Goal: Task Accomplishment & Management: Use online tool/utility

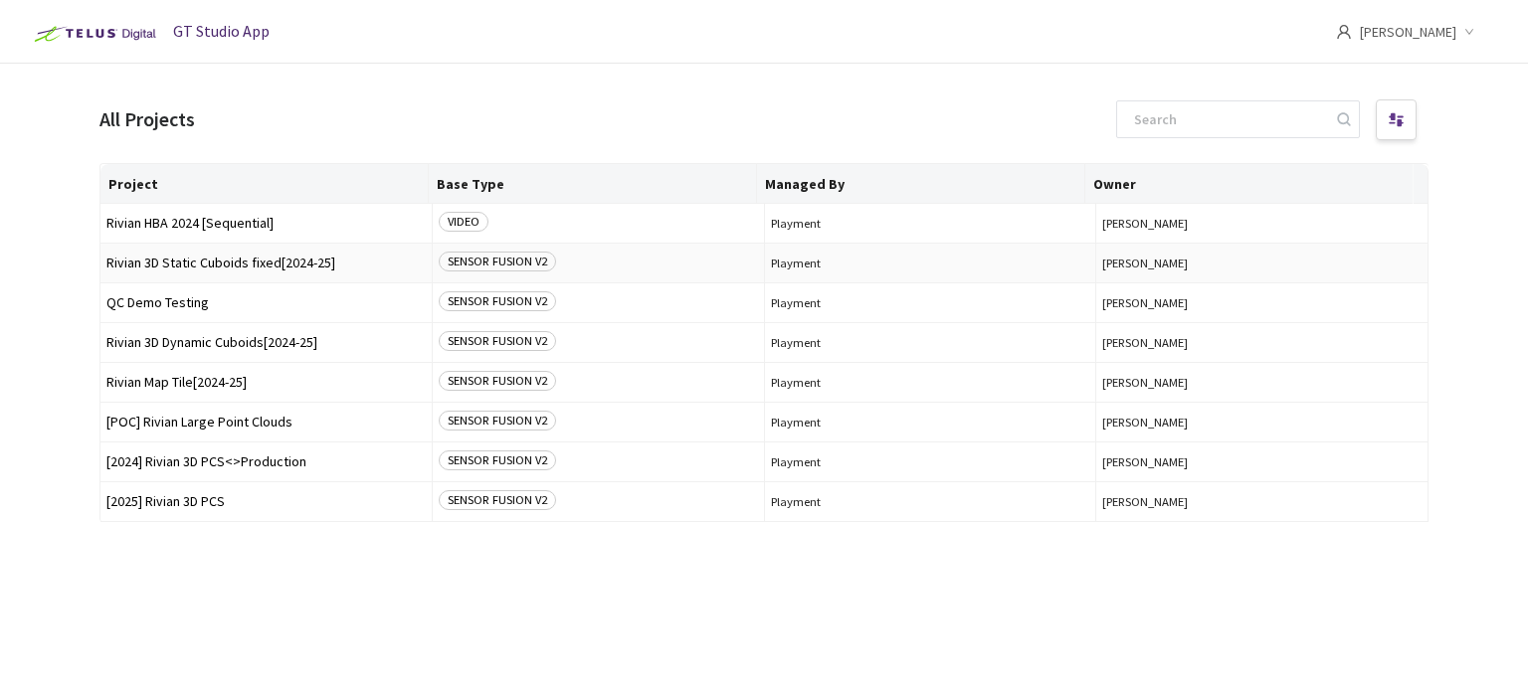
click at [347, 258] on span "Rivian 3D Static Cuboids fixed[2024-25]" at bounding box center [265, 263] width 319 height 15
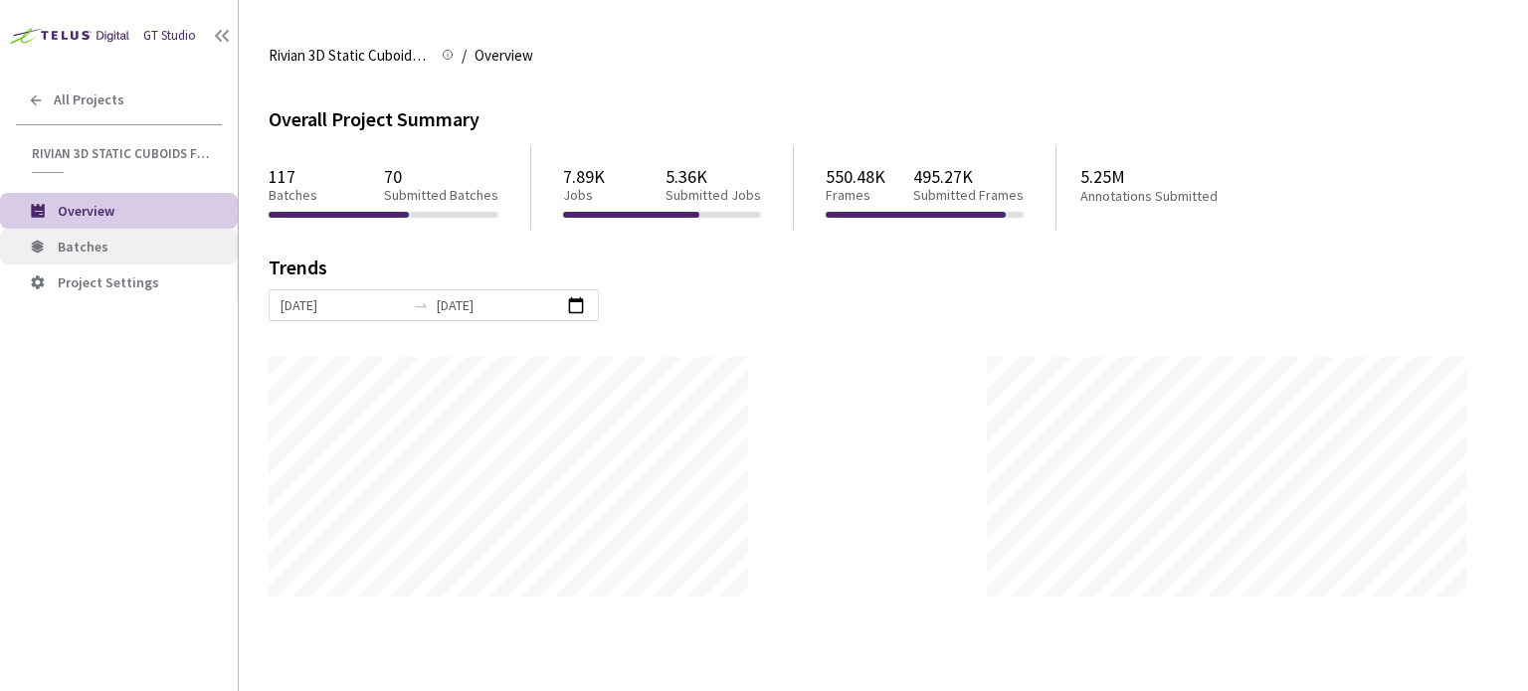
click at [136, 233] on li "Batches" at bounding box center [119, 247] width 238 height 36
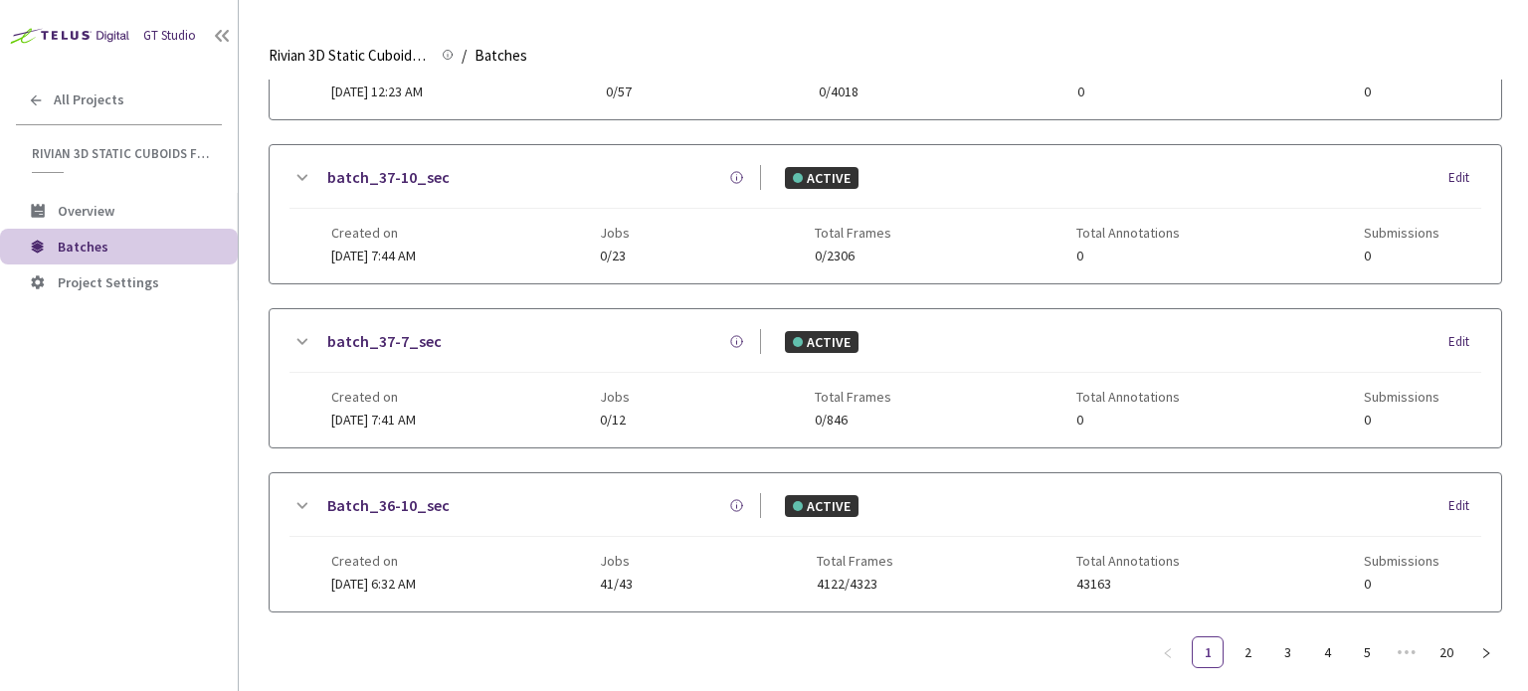
scroll to position [526, 0]
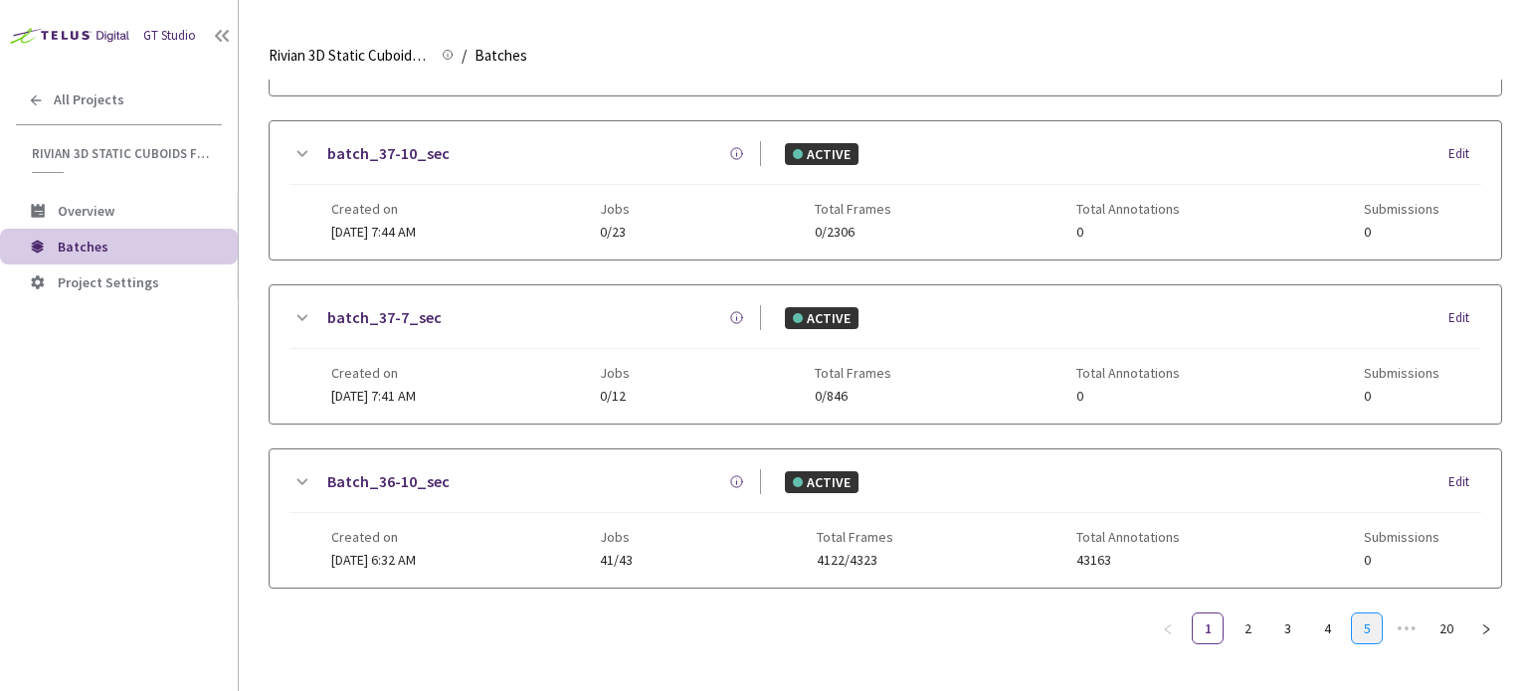
click at [1368, 614] on link "5" at bounding box center [1367, 629] width 30 height 30
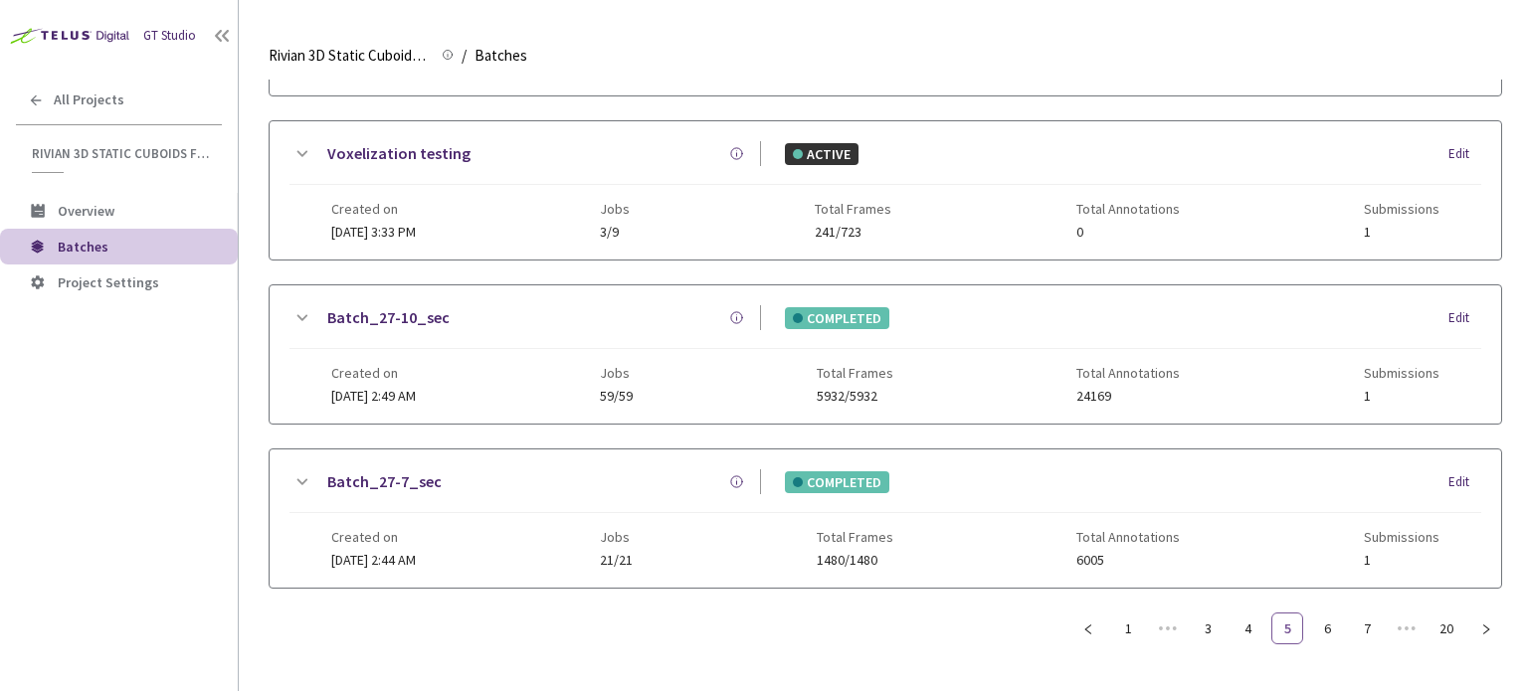
scroll to position [511, 0]
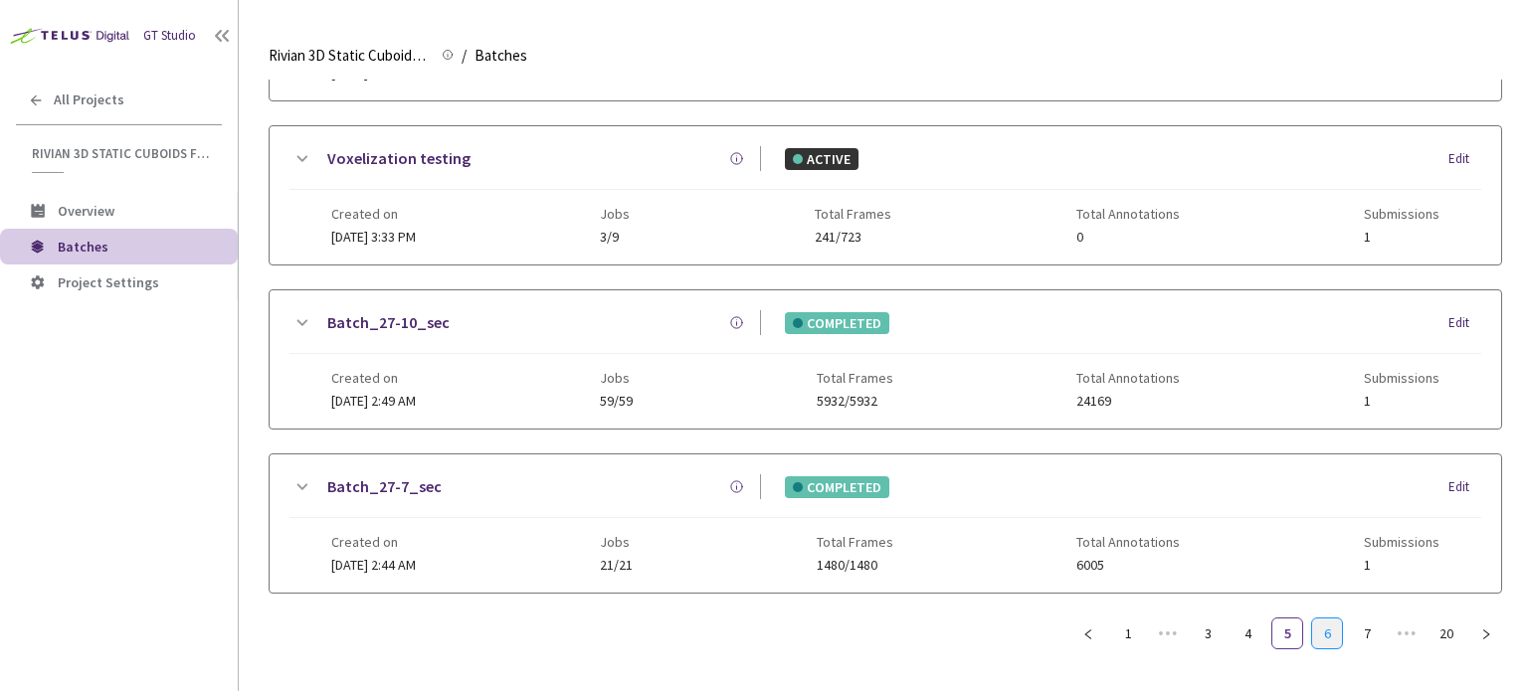
click at [1331, 631] on link "6" at bounding box center [1327, 634] width 30 height 30
click at [1244, 632] on link "5" at bounding box center [1247, 634] width 30 height 30
click at [1426, 633] on ul "1 ••• 3 4 5 6 7 ••• 20" at bounding box center [1287, 634] width 430 height 32
click at [1405, 630] on span "•••" at bounding box center [1407, 634] width 32 height 32
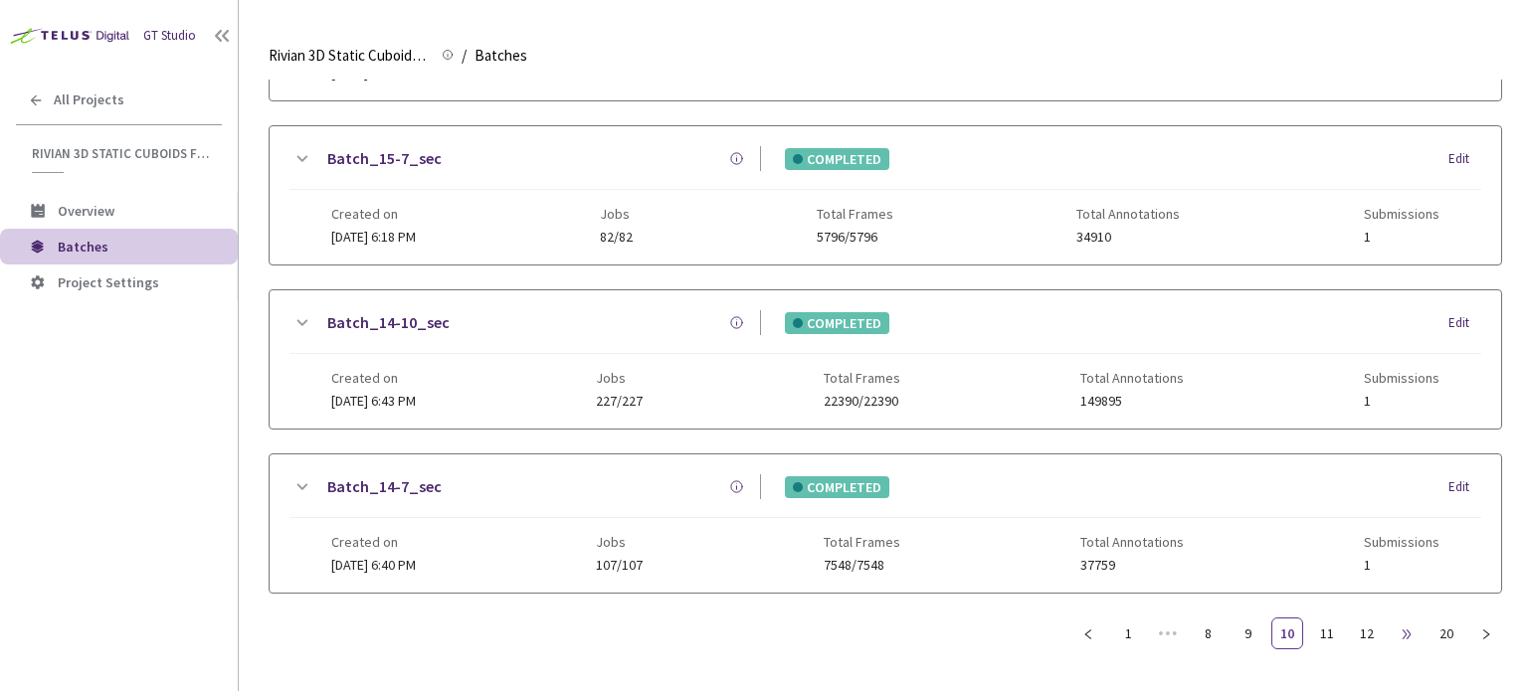
click at [1405, 630] on span "•••" at bounding box center [1407, 634] width 32 height 32
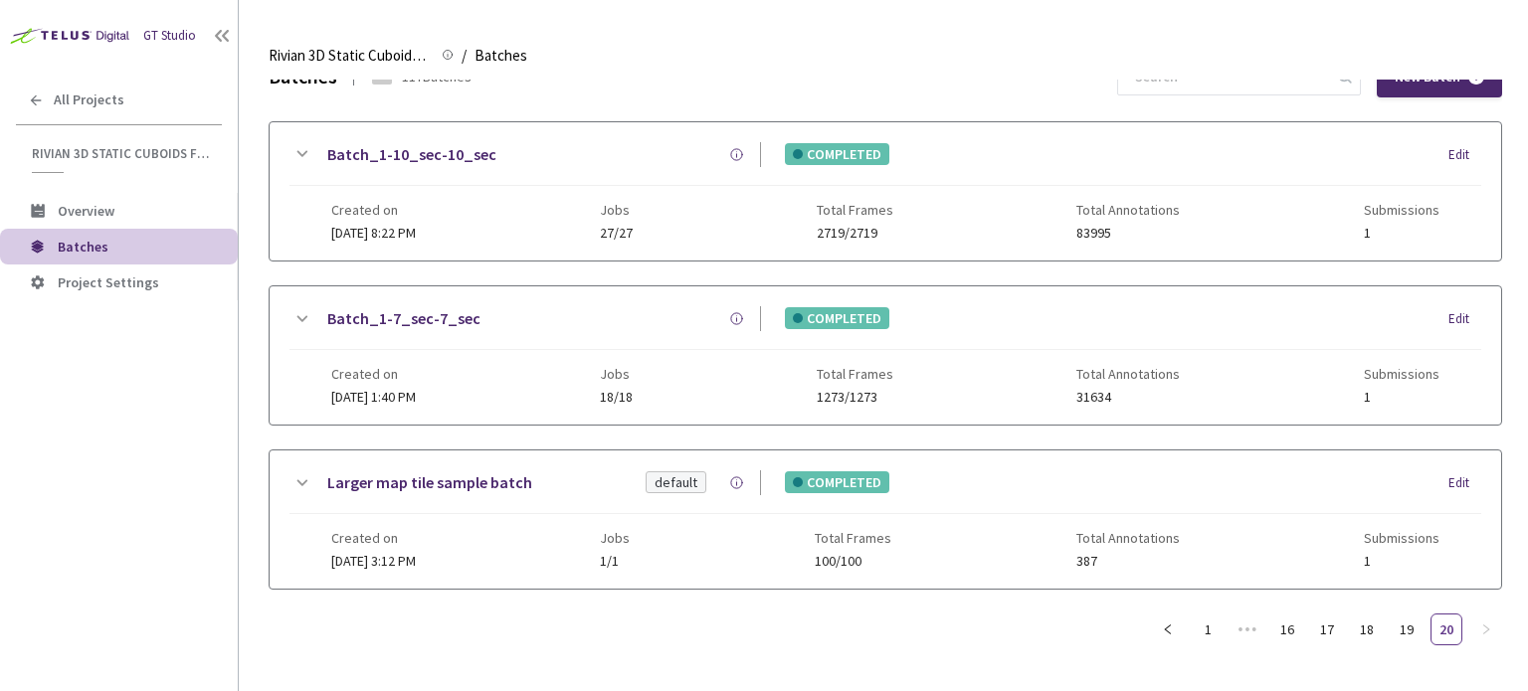
scroll to position [20, 0]
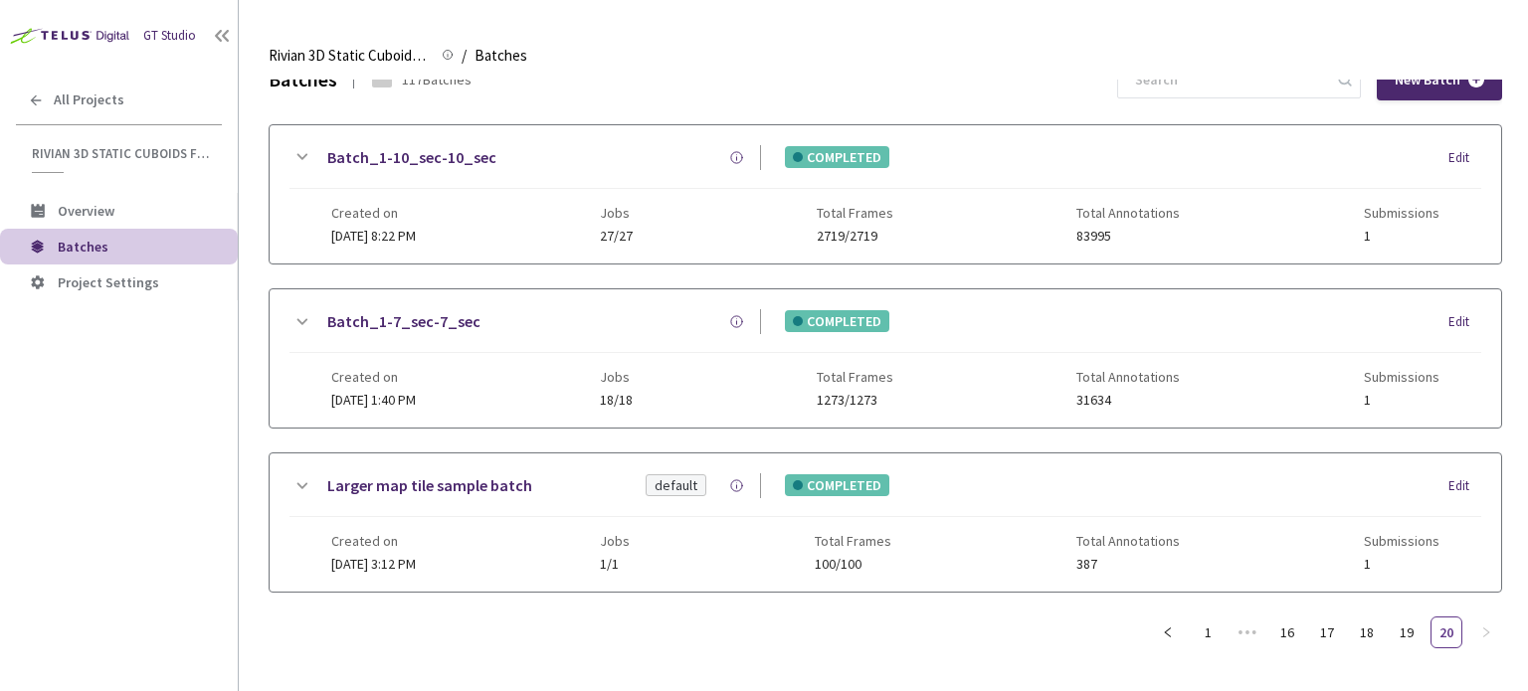
click at [1405, 630] on link "19" at bounding box center [1407, 633] width 30 height 30
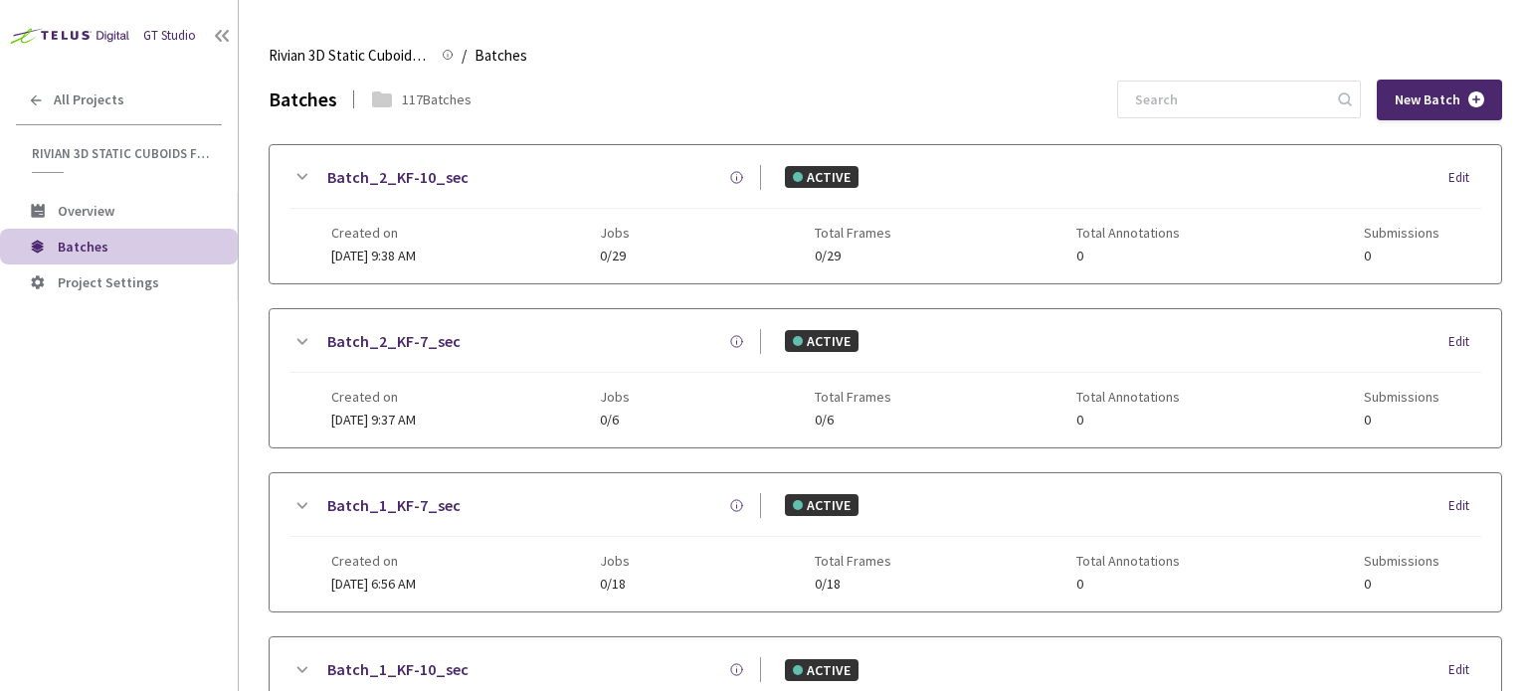
scroll to position [511, 0]
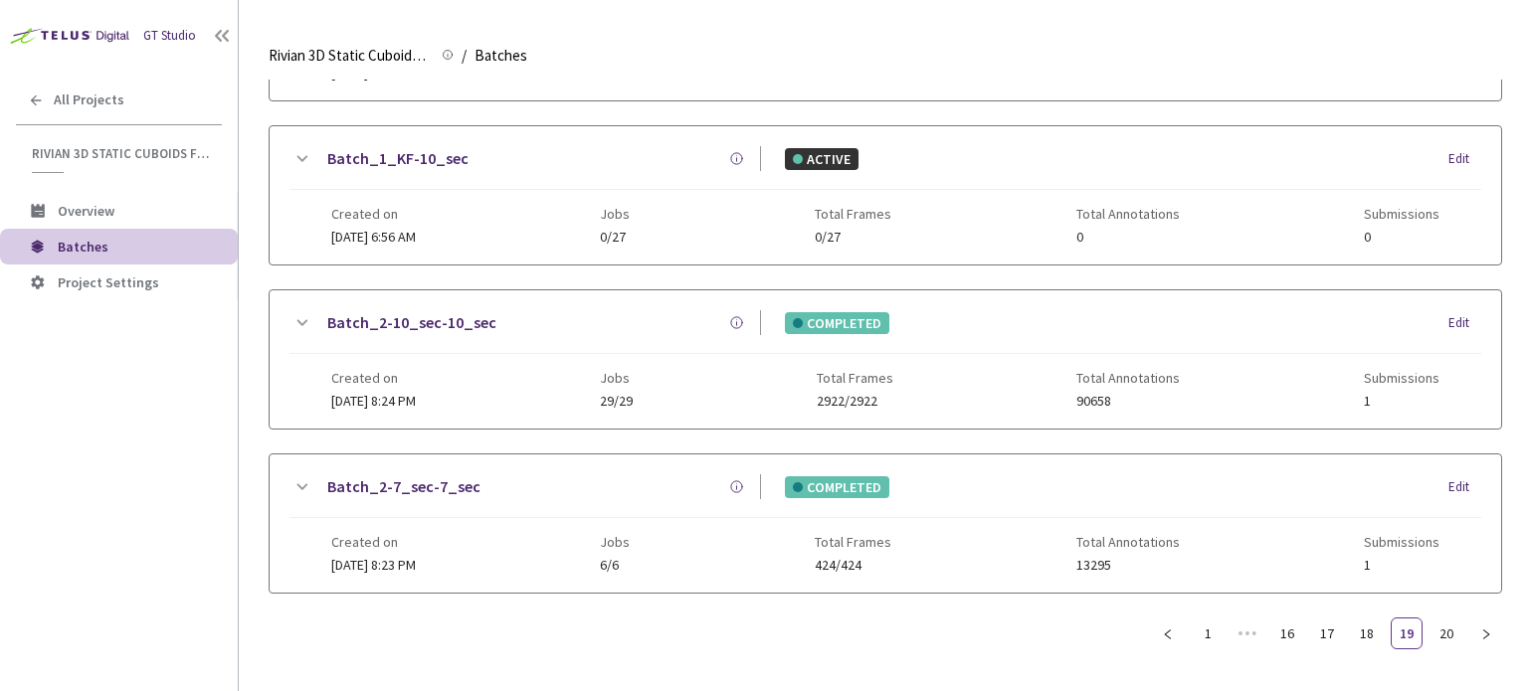
click at [1305, 641] on ul "1 ••• 16 17 18 19 20" at bounding box center [1327, 634] width 350 height 32
drag, startPoint x: 1278, startPoint y: 606, endPoint x: 1289, endPoint y: 638, distance: 33.7
click at [1289, 638] on div "Batches 117 Batches New Batch Batch_2_KF-10_sec ACTIVE Edit Created on 31 Dec, …" at bounding box center [885, 109] width 1233 height 1082
click at [1289, 638] on link "16" at bounding box center [1287, 634] width 30 height 30
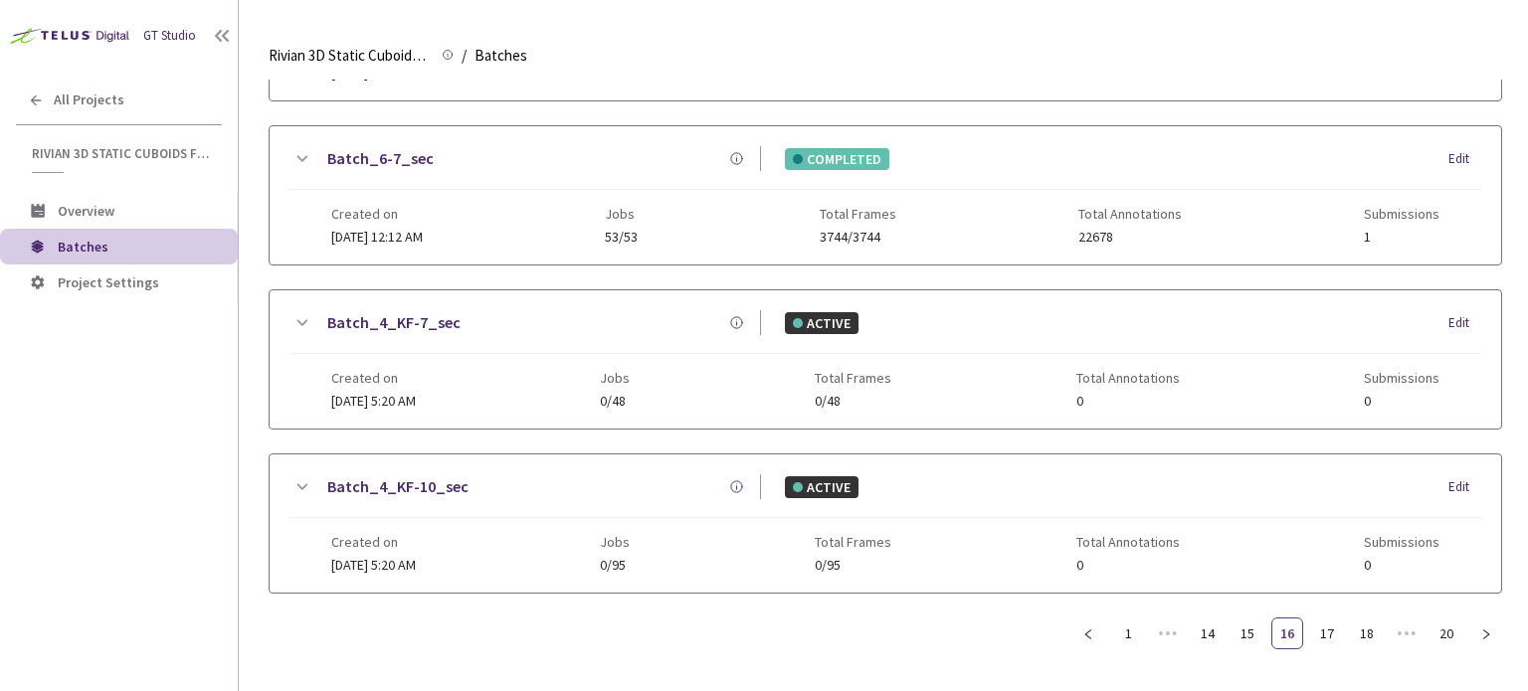
click at [36, 567] on div "GT Studio All Projects Rivian 3D Static Cuboids fixed[2024-25] Rivian 3D Static…" at bounding box center [119, 325] width 238 height 650
click at [1218, 629] on link "14" at bounding box center [1208, 634] width 30 height 30
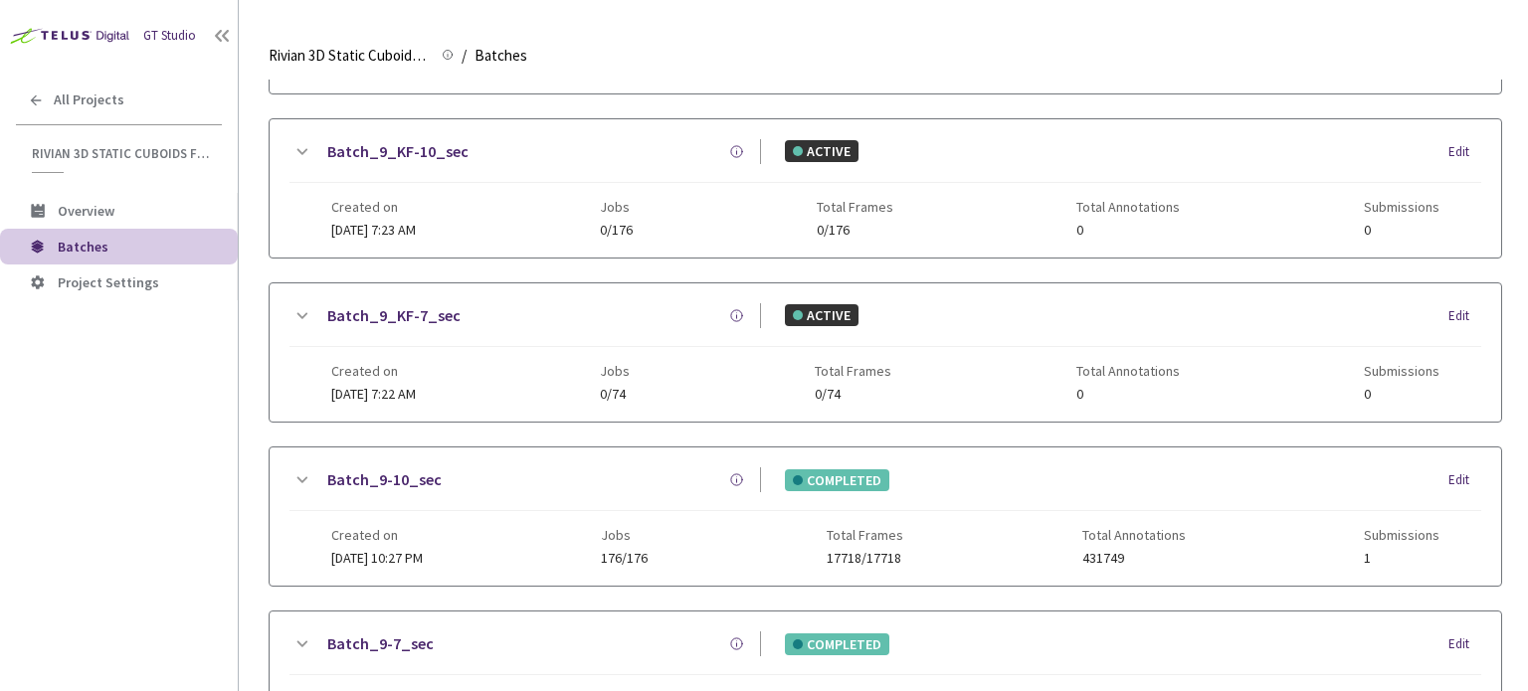
scroll to position [0, 0]
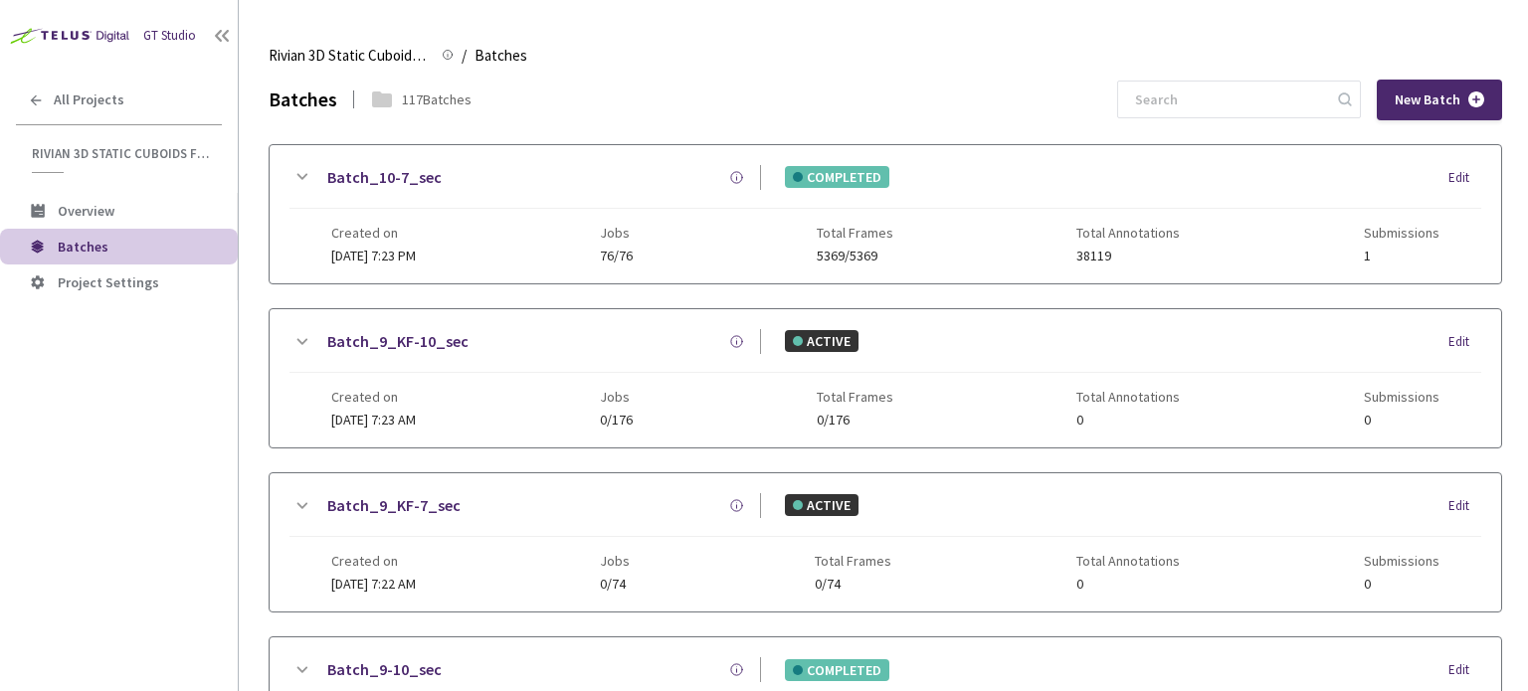
click at [756, 237] on div "Created on 06 Feb, 2025 at 7:23 PM Jobs 76/76 Total Frames 5369/5369 Total Anno…" at bounding box center [885, 236] width 1108 height 55
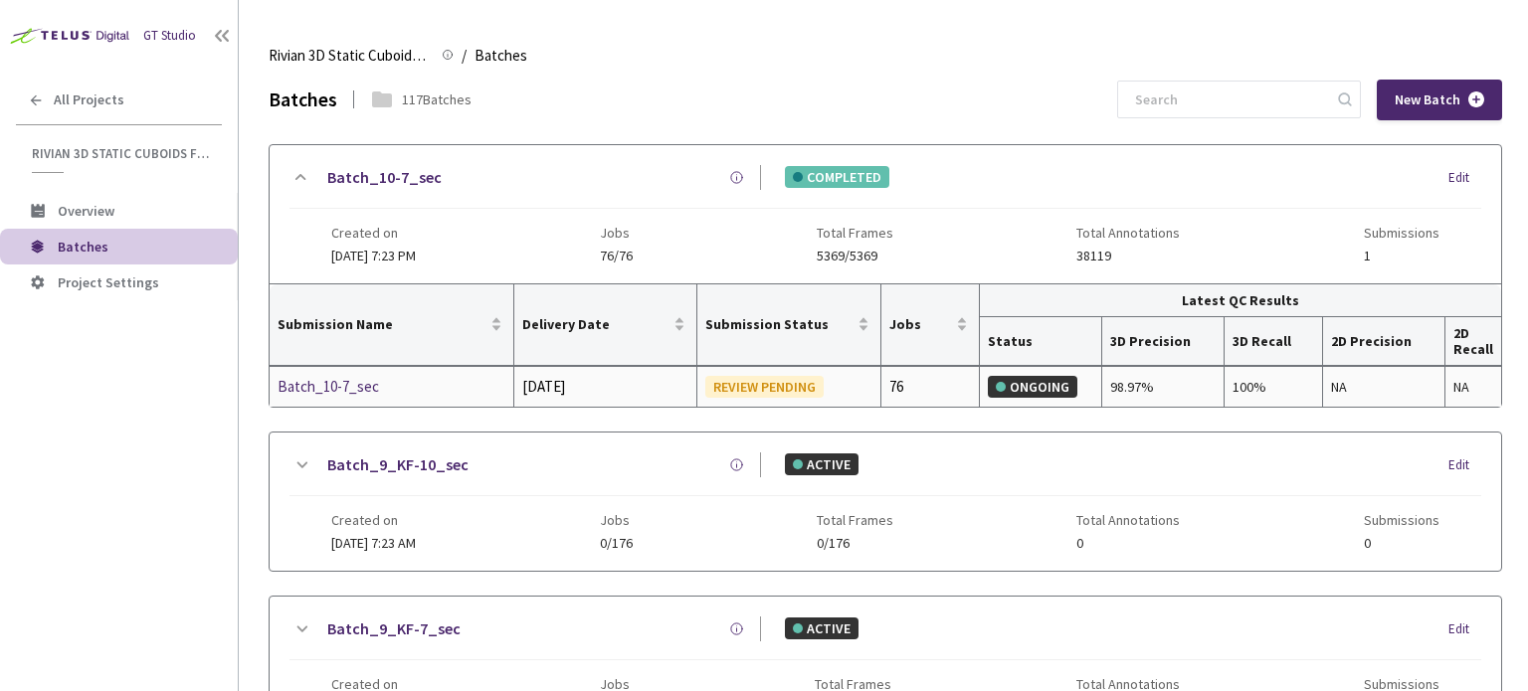
click at [370, 390] on div "Batch_10-7_sec" at bounding box center [383, 387] width 211 height 24
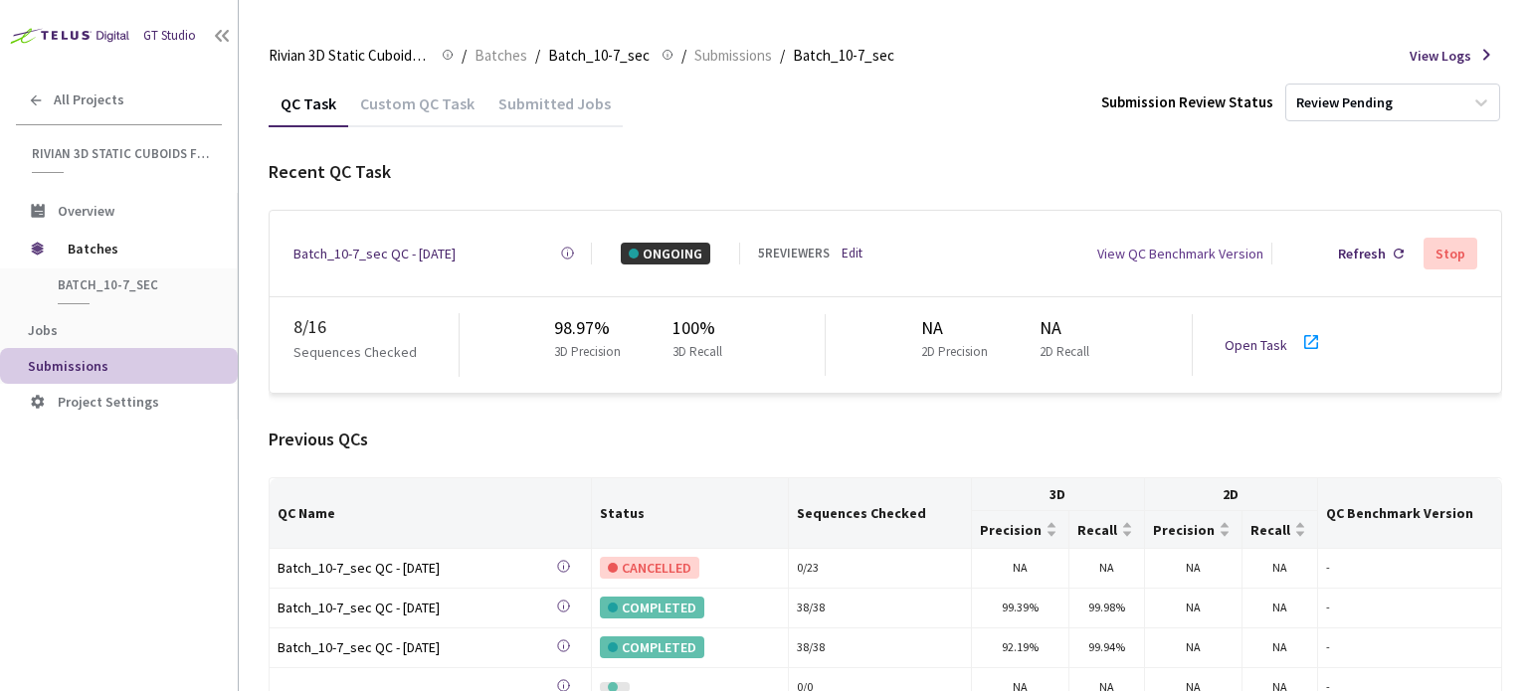
click at [1264, 336] on link "Open Task" at bounding box center [1255, 345] width 63 height 18
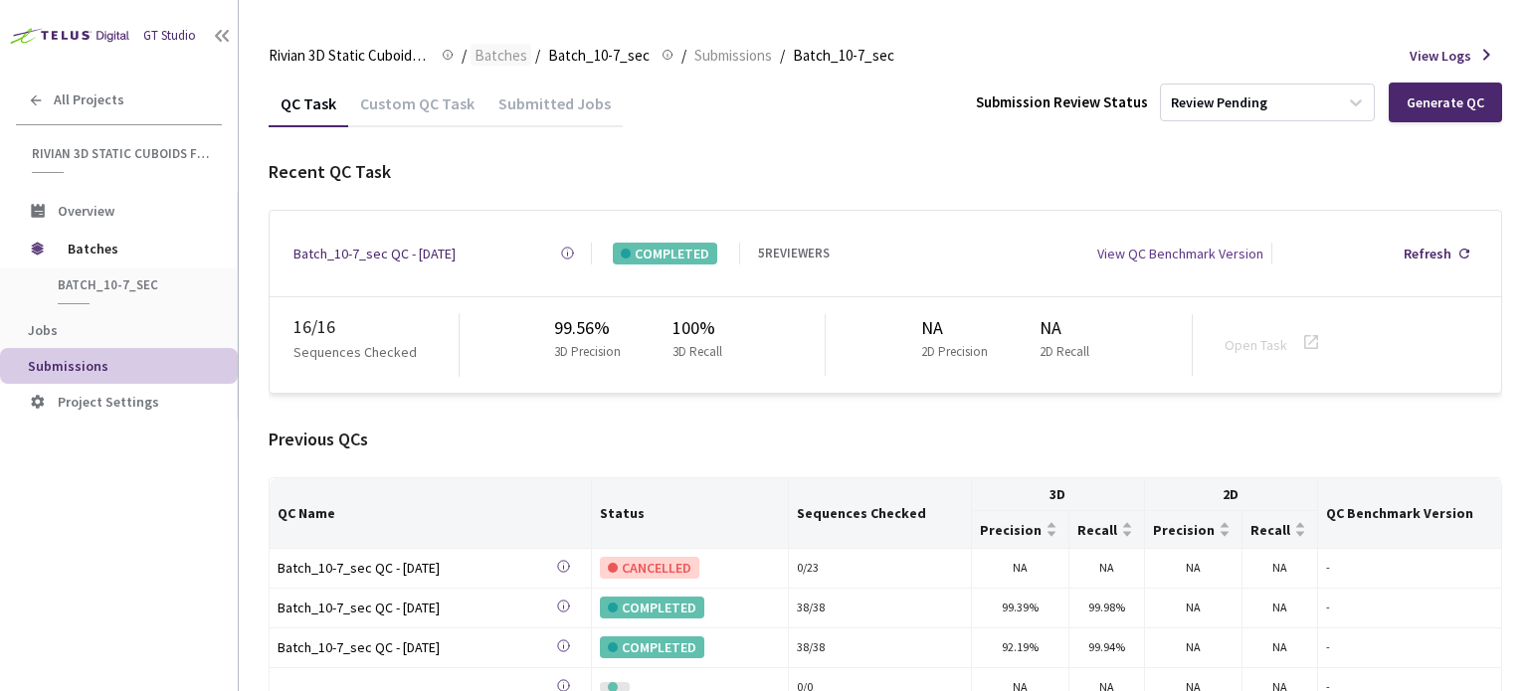
click at [506, 55] on span "Batches" at bounding box center [500, 56] width 53 height 24
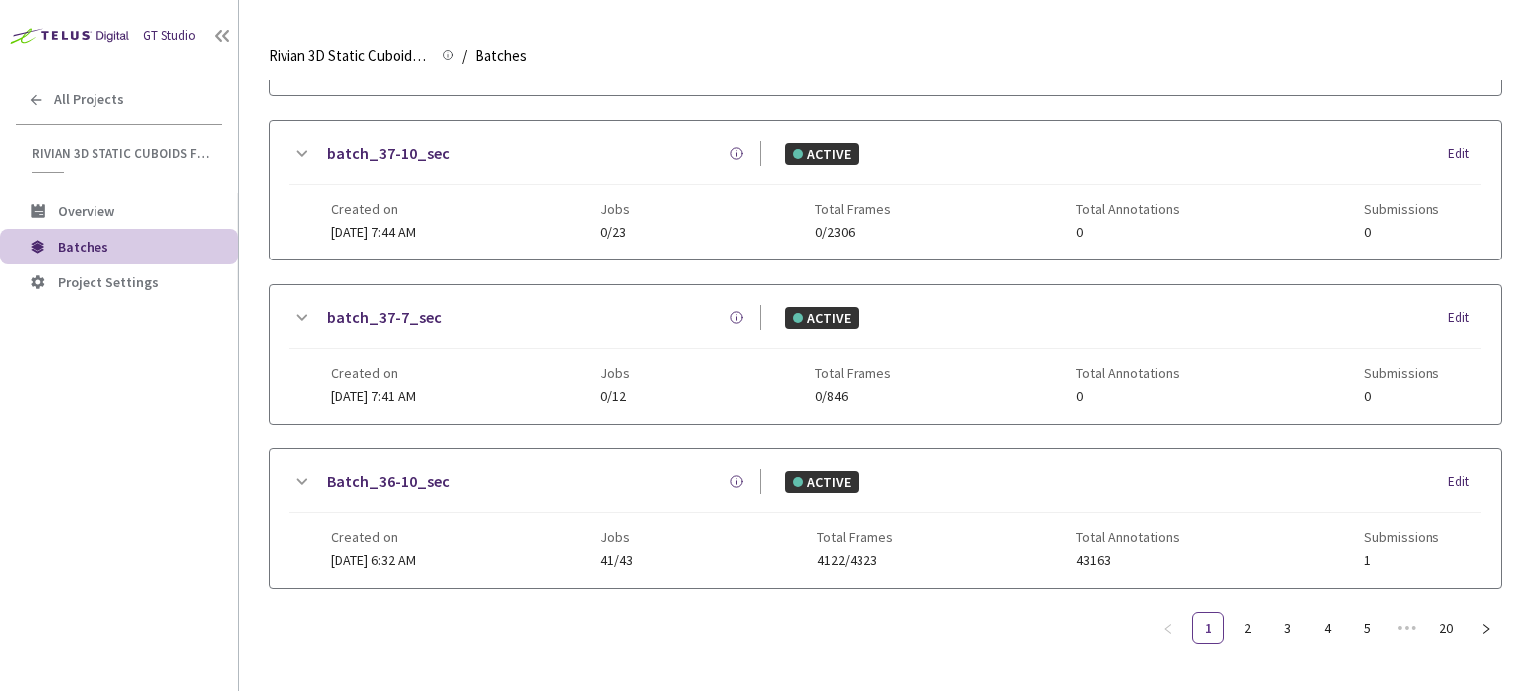
scroll to position [511, 0]
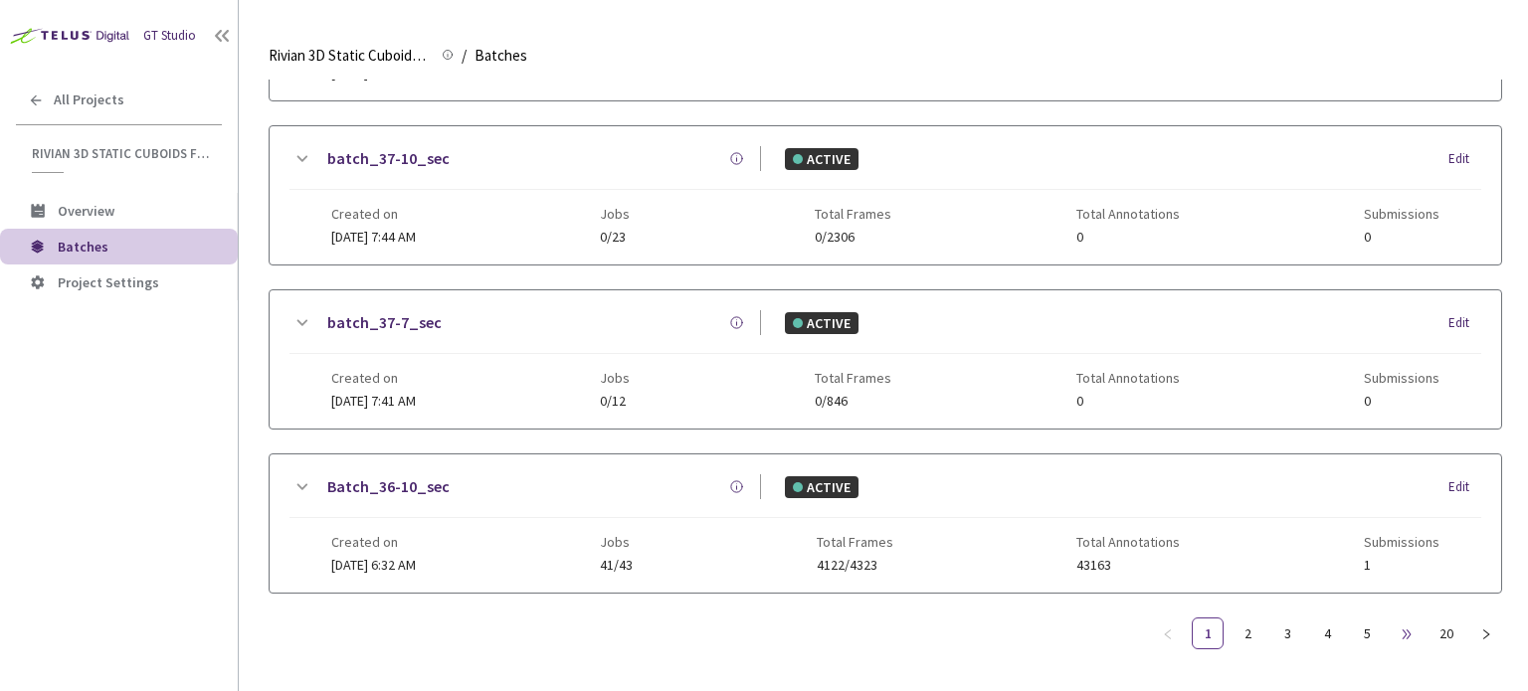
click at [1410, 631] on span "•••" at bounding box center [1407, 634] width 32 height 32
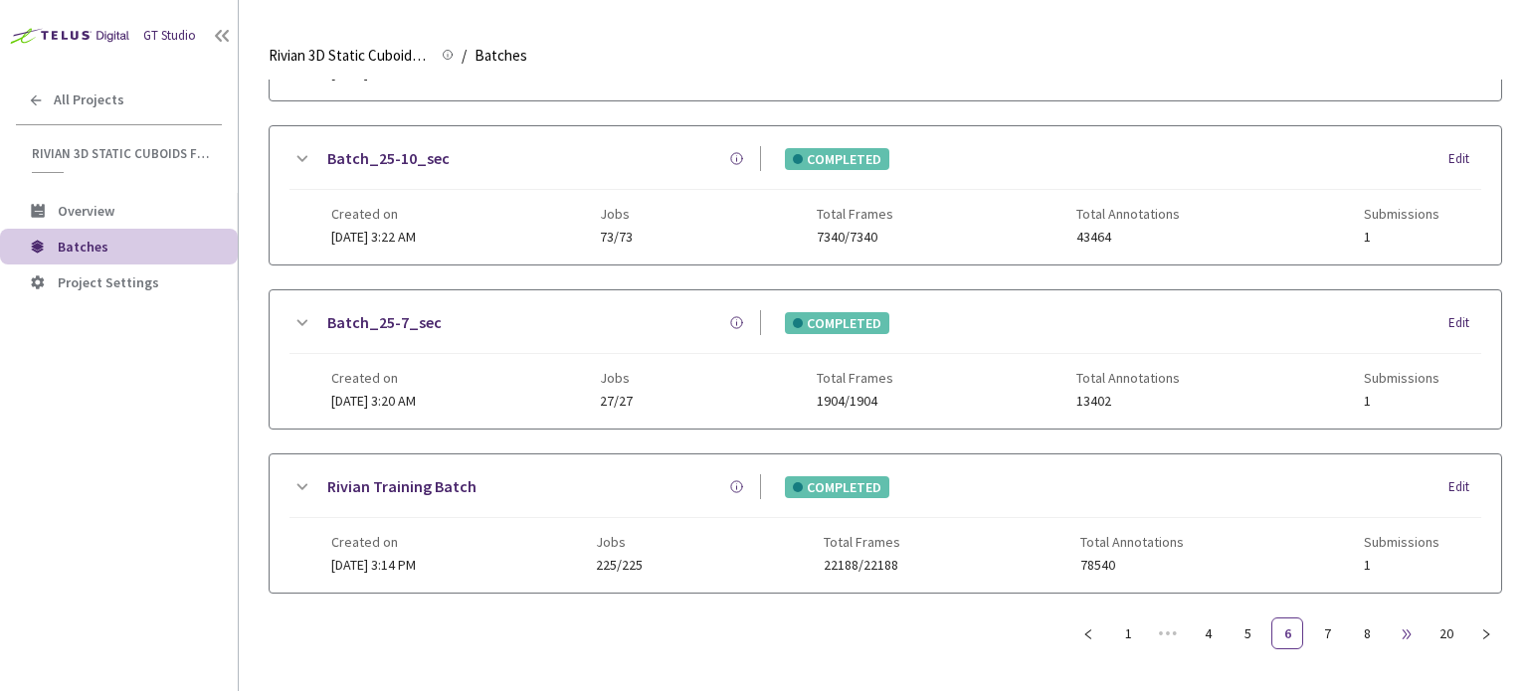
click at [1410, 631] on span "•••" at bounding box center [1407, 634] width 32 height 32
click at [1374, 624] on link "13" at bounding box center [1367, 634] width 30 height 30
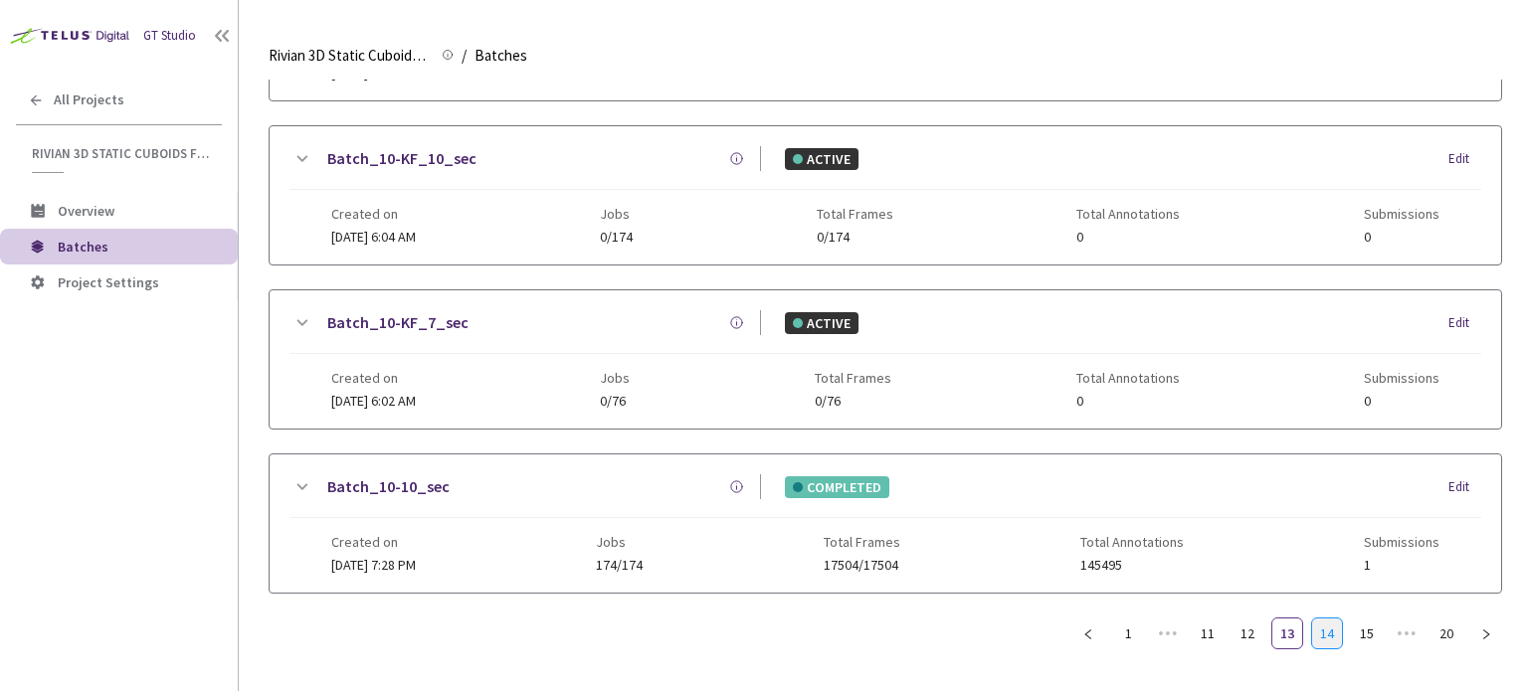
click at [1329, 624] on link "14" at bounding box center [1327, 634] width 30 height 30
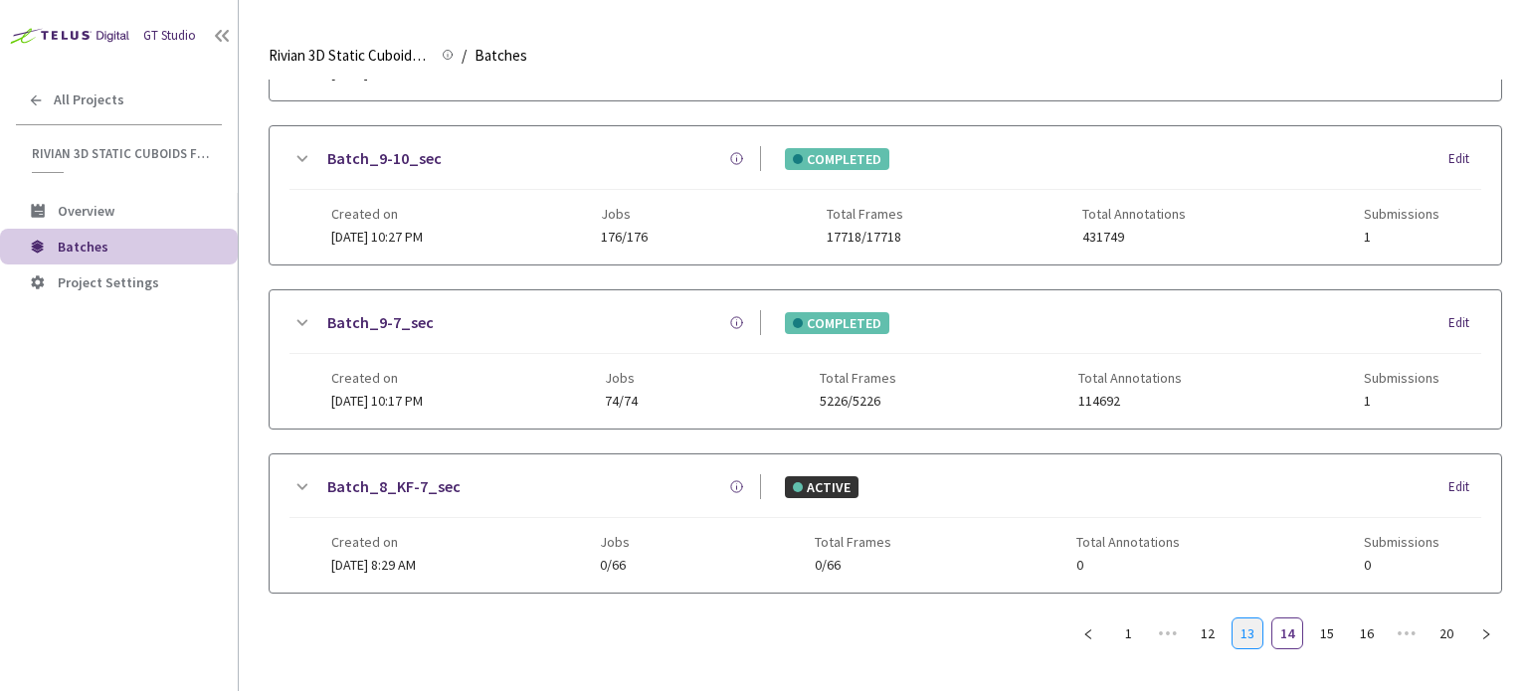
click at [1256, 640] on link "13" at bounding box center [1247, 634] width 30 height 30
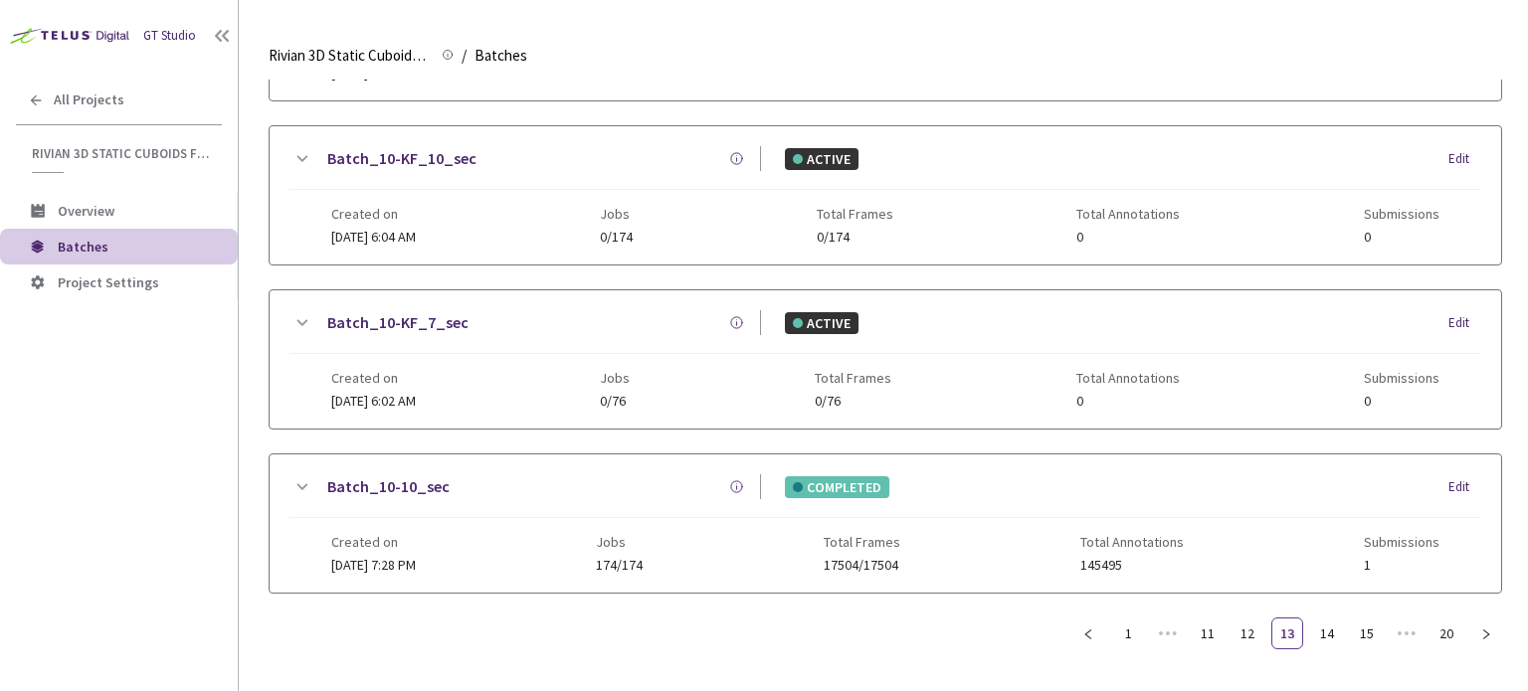
click at [640, 540] on span "Jobs" at bounding box center [619, 542] width 47 height 16
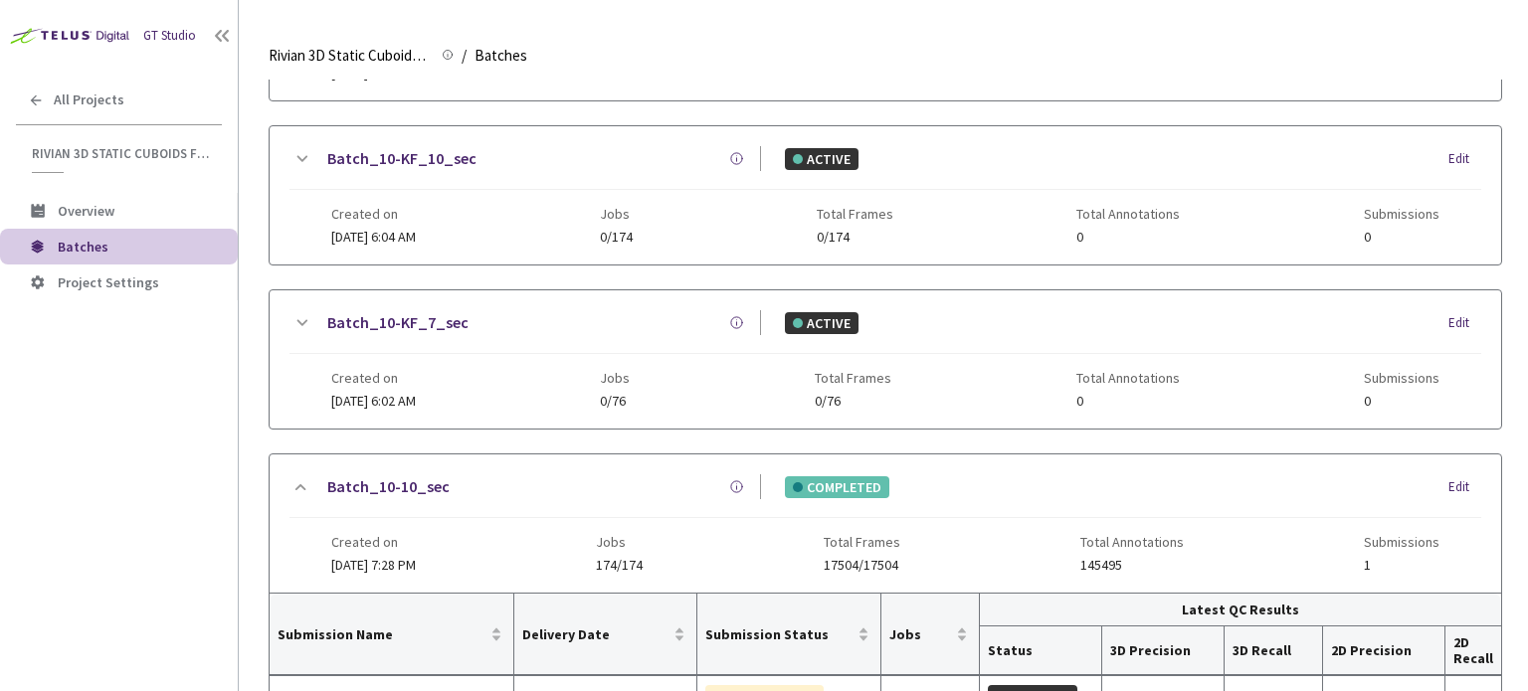
scroll to position [634, 0]
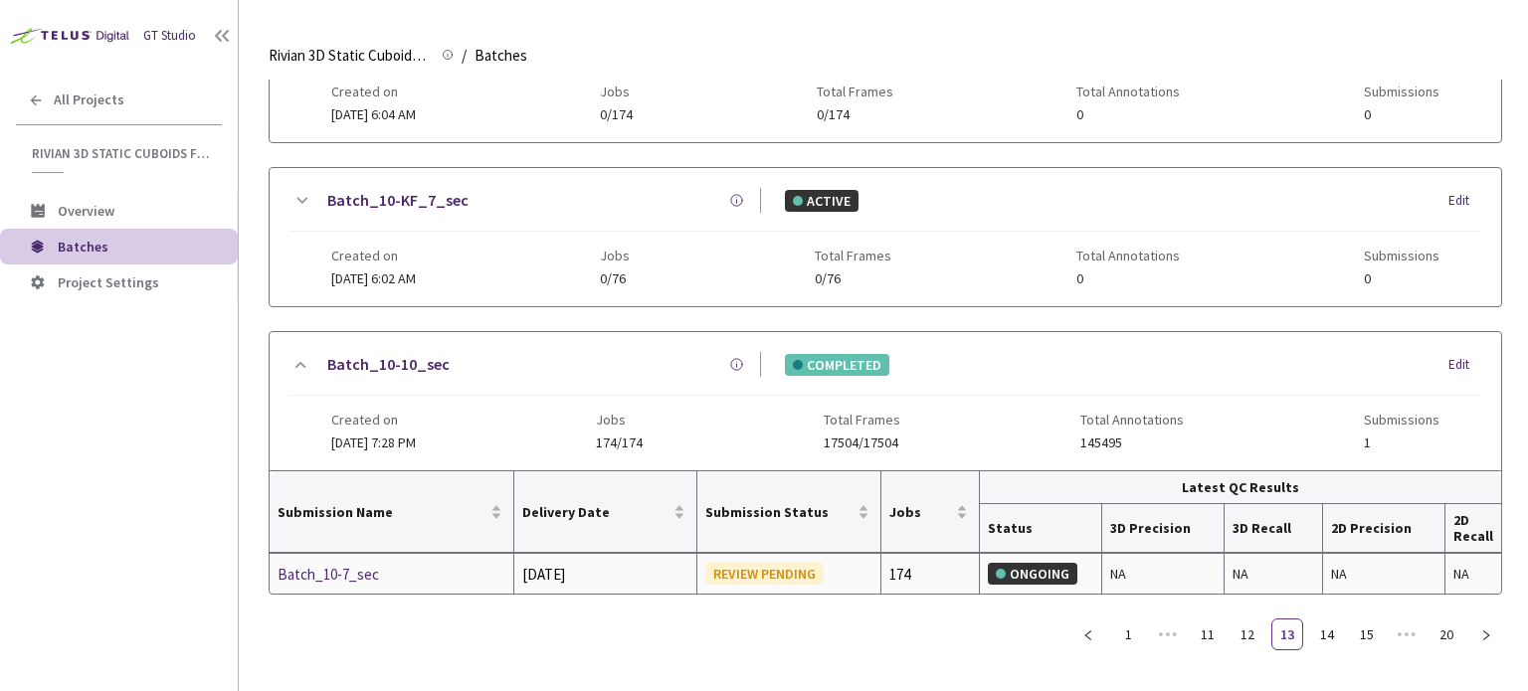
click at [379, 572] on div "Batch_10-7_sec" at bounding box center [383, 575] width 211 height 24
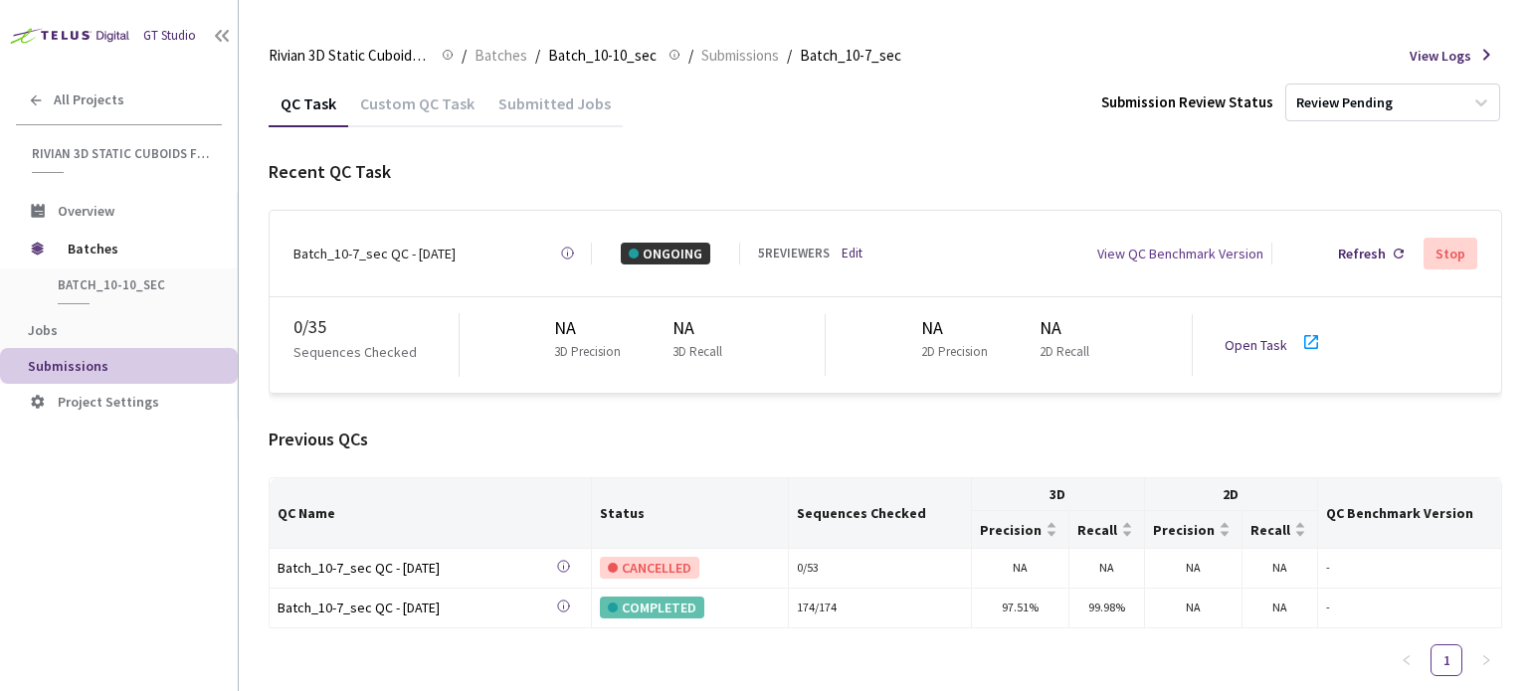
click at [1252, 340] on link "Open Task" at bounding box center [1255, 345] width 63 height 18
